Goal: Transaction & Acquisition: Purchase product/service

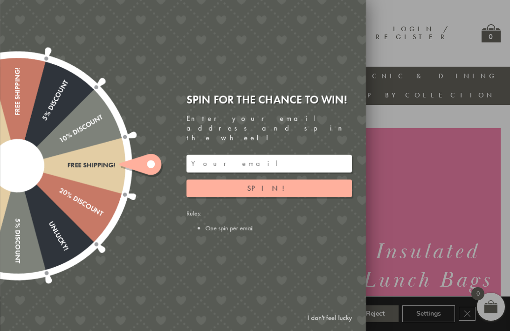
click at [336, 24] on div "Free shipping! 20% Discount Unlucky! 5% Discount 10% Discount Unlucky! 15% Disc…" at bounding box center [130, 165] width 471 height 331
click at [409, 51] on div at bounding box center [255, 165] width 510 height 331
click at [333, 326] on link "I don't feel lucky" at bounding box center [330, 317] width 54 height 17
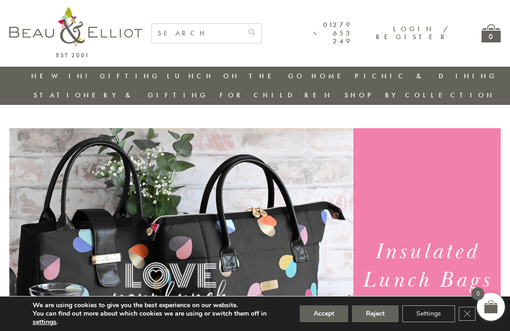
click at [326, 315] on button "Accept" at bounding box center [324, 313] width 48 height 17
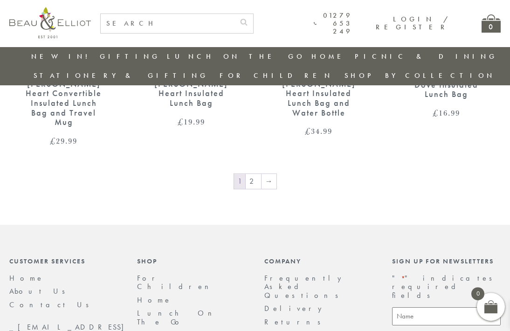
scroll to position [1495, 0]
click at [270, 174] on link "→" at bounding box center [269, 181] width 15 height 15
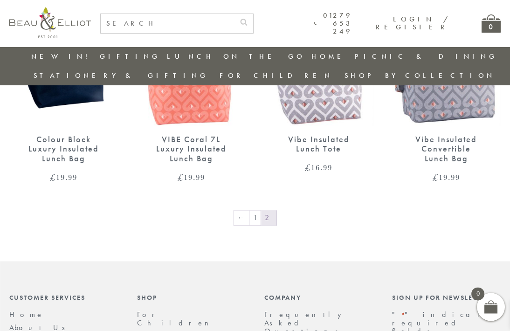
scroll to position [696, 4]
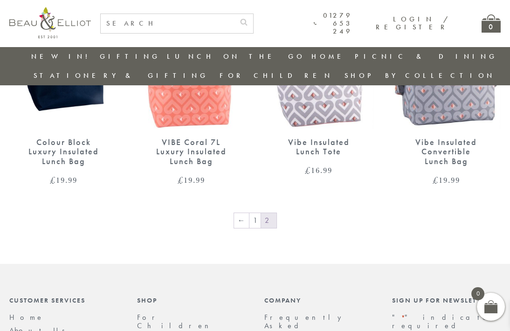
click at [241, 213] on link "←" at bounding box center [241, 220] width 15 height 15
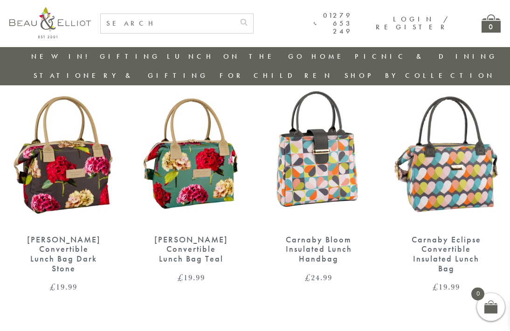
scroll to position [346, 0]
click at [459, 235] on div "Carnaby Eclipse Convertible Insulated Lunch Bag" at bounding box center [447, 254] width 76 height 39
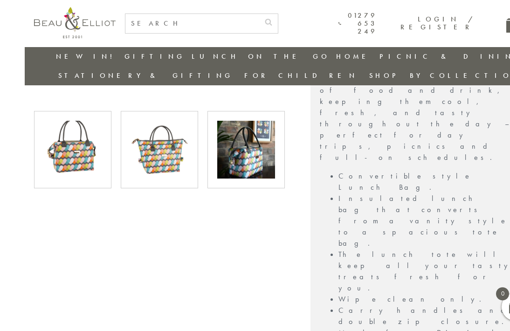
scroll to position [422, 0]
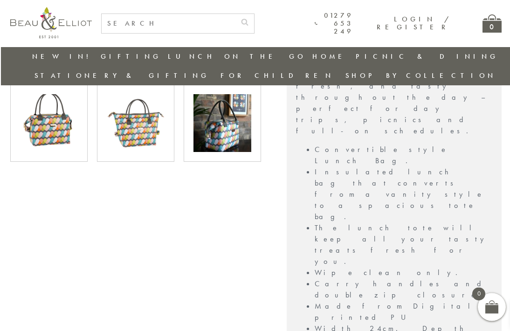
click at [229, 104] on img at bounding box center [222, 123] width 58 height 58
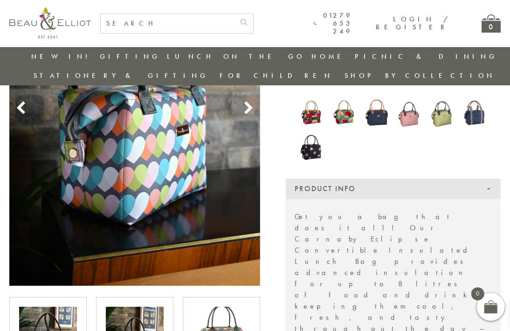
scroll to position [208, 8]
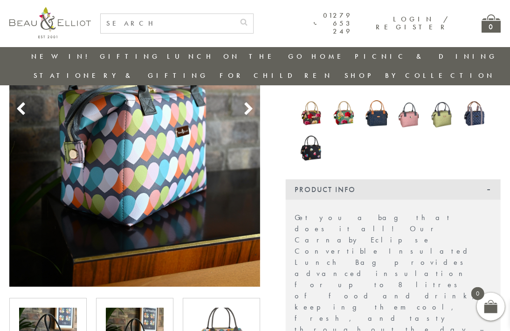
click at [242, 102] on icon at bounding box center [249, 109] width 14 height 14
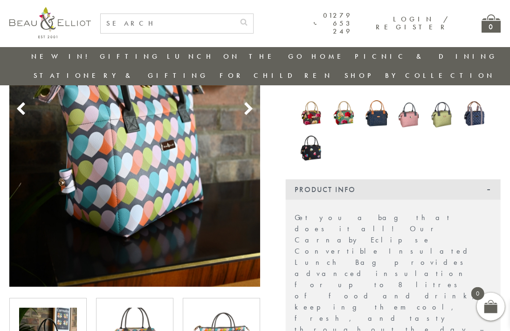
scroll to position [209, 9]
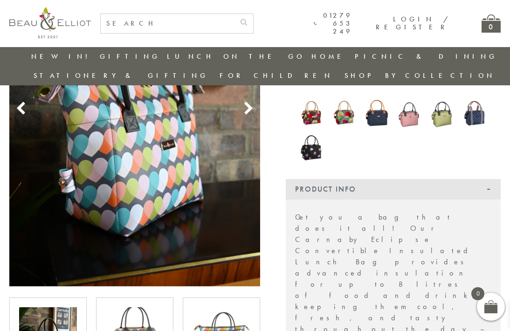
click at [242, 102] on icon at bounding box center [249, 109] width 14 height 14
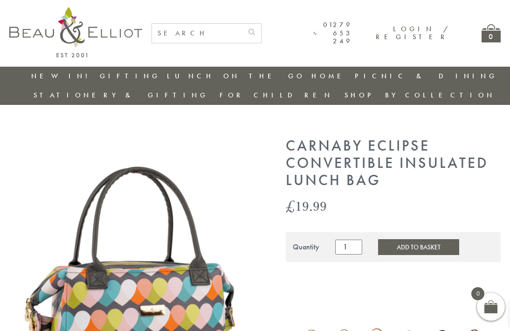
scroll to position [0, 8]
